Goal: Transaction & Acquisition: Purchase product/service

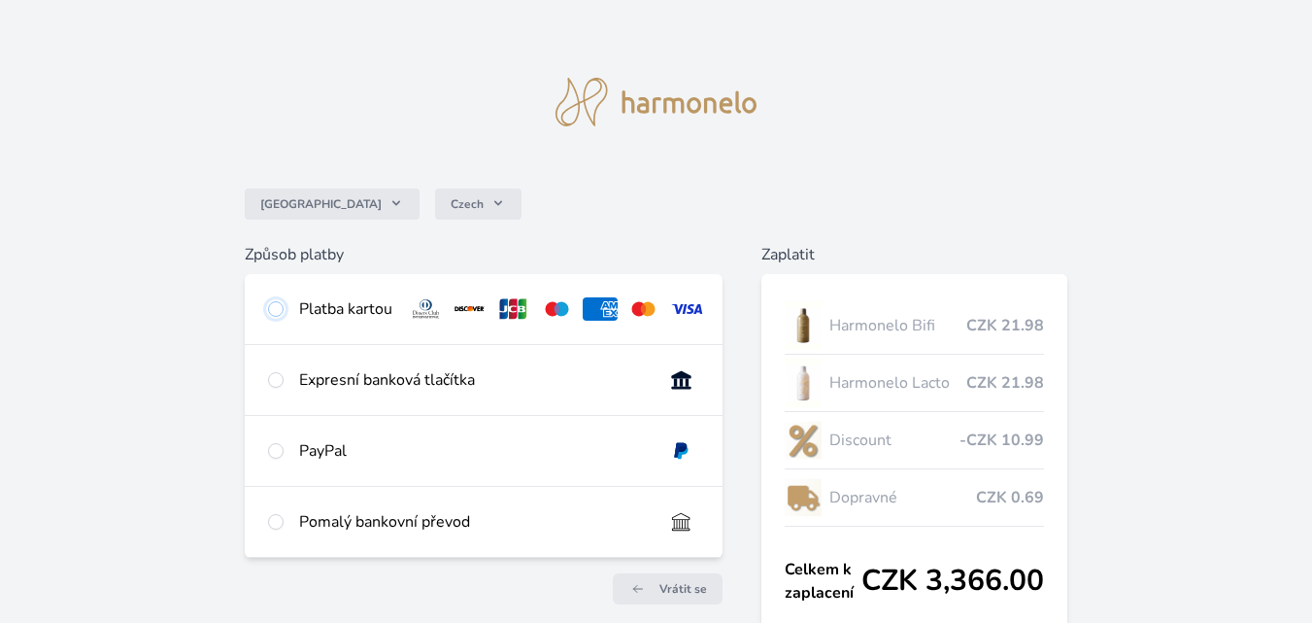
click at [283, 309] on input "radio" at bounding box center [276, 309] width 16 height 16
radio input "true"
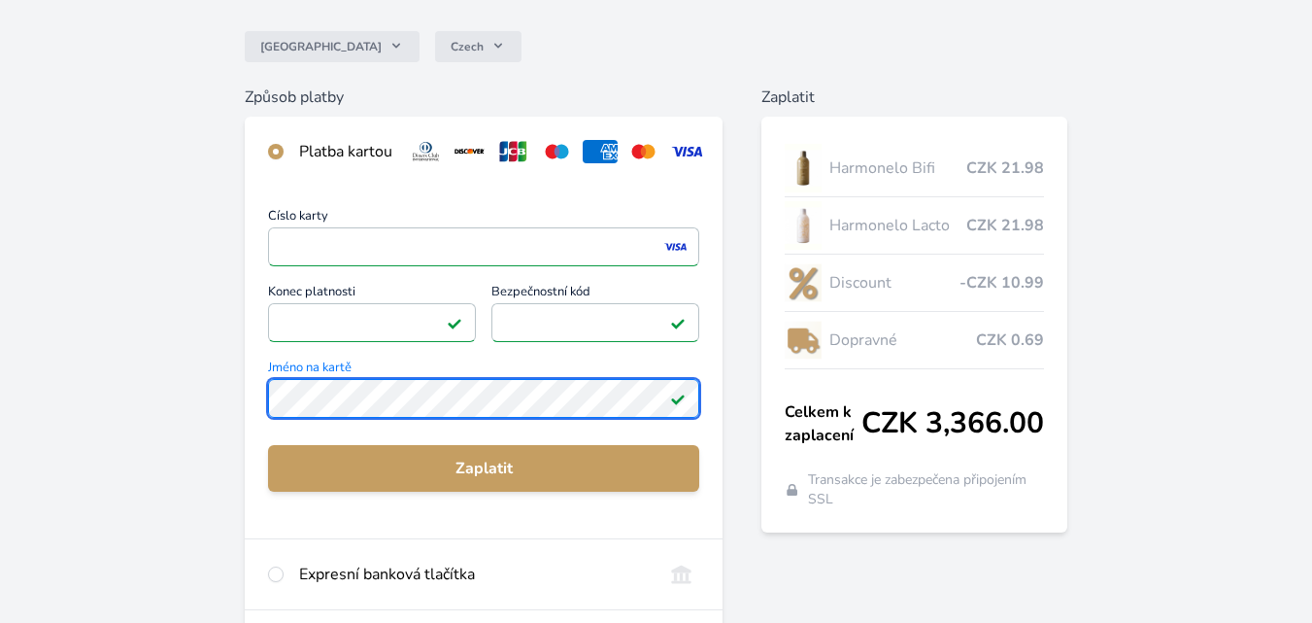
scroll to position [194, 0]
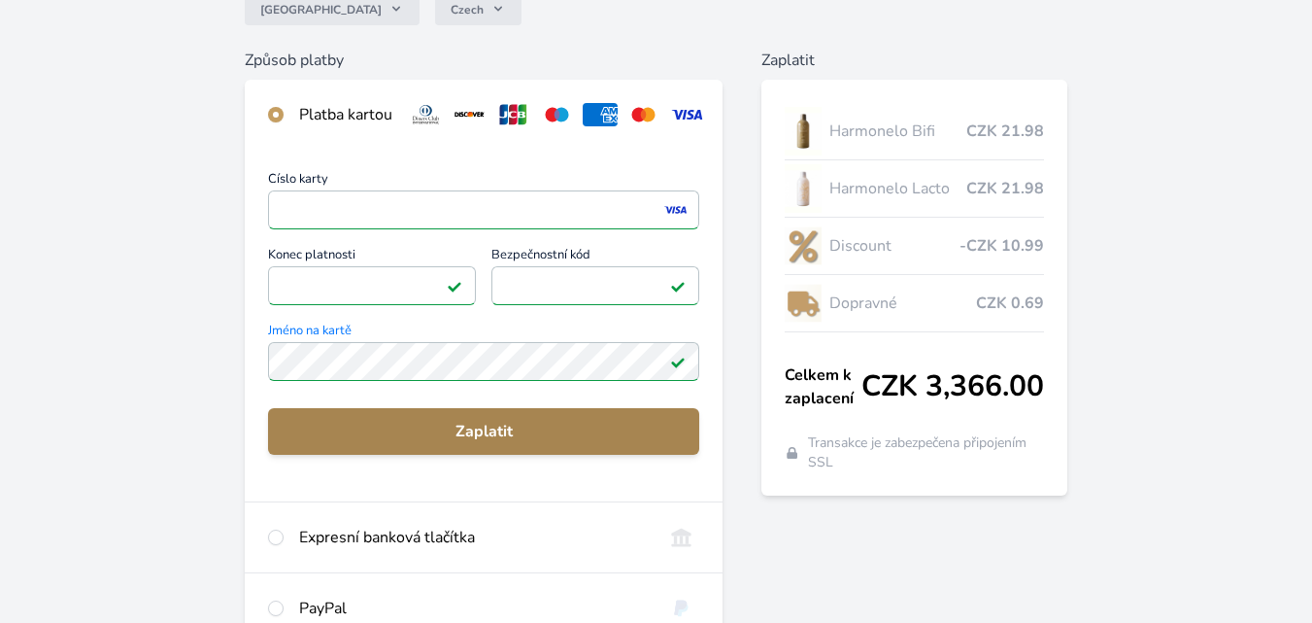
click at [457, 443] on span "Zaplatit" at bounding box center [484, 431] width 400 height 23
